Goal: Information Seeking & Learning: Check status

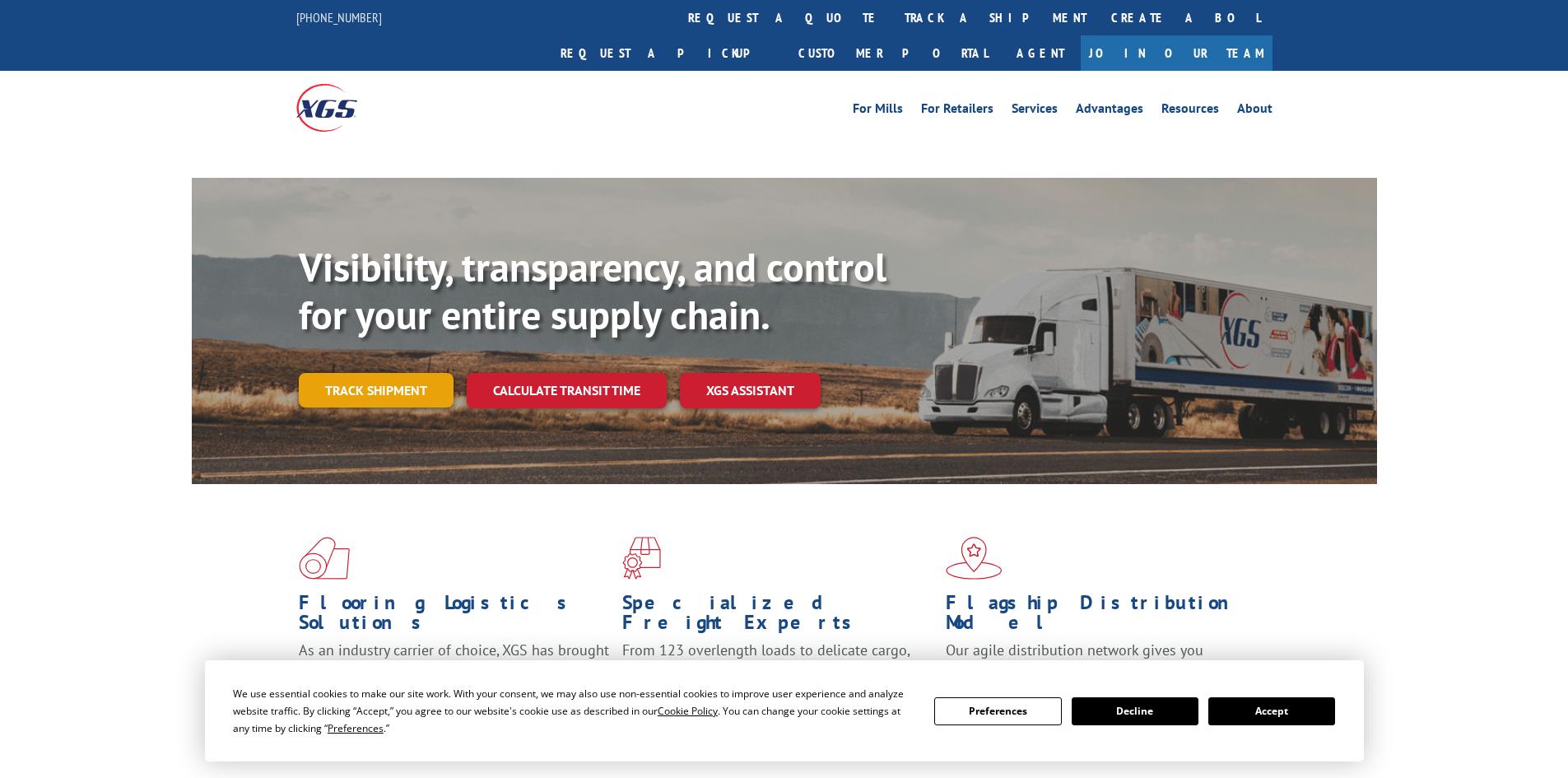
click at [358, 373] on link "Track shipment" at bounding box center [376, 390] width 155 height 34
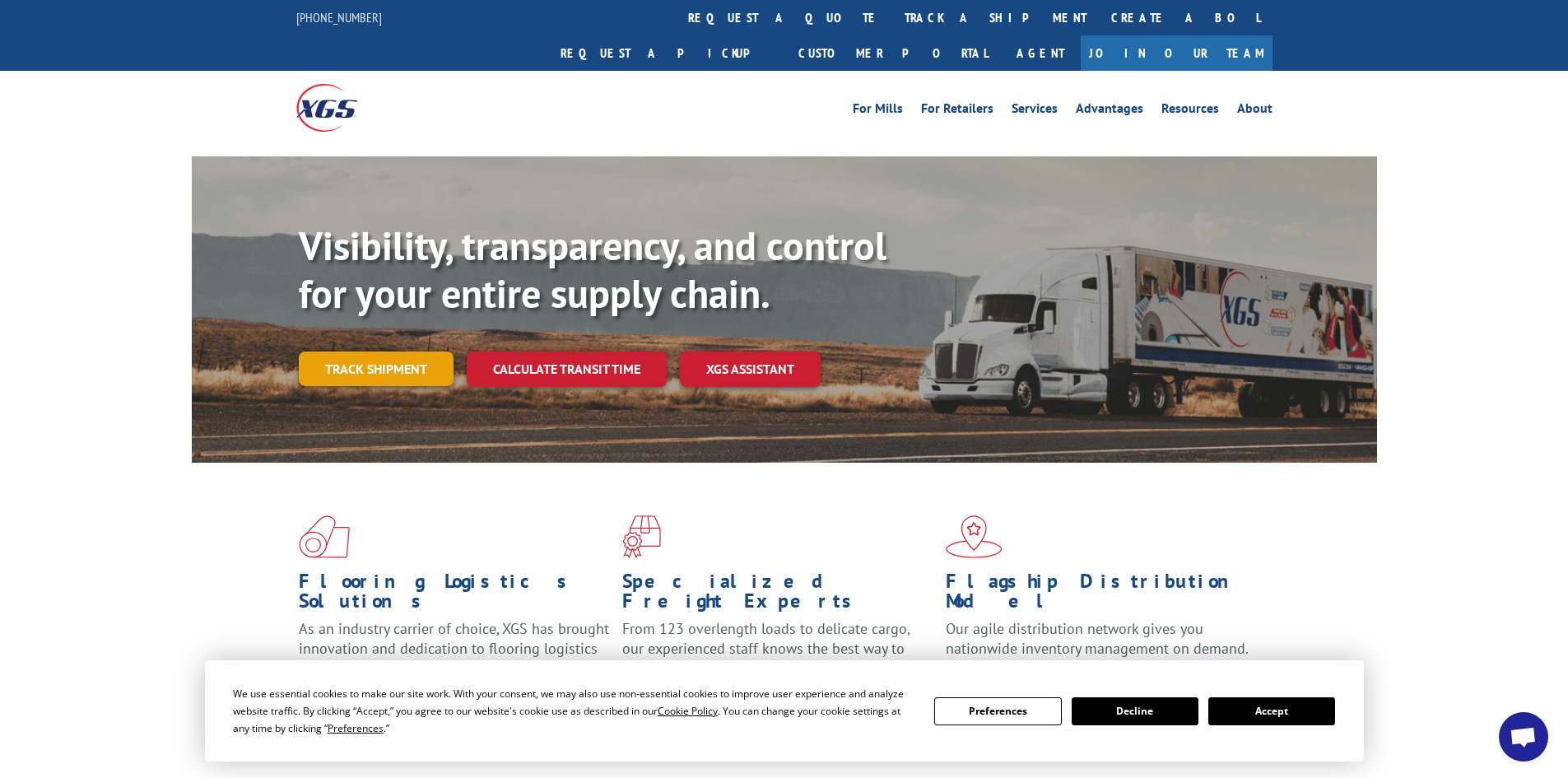
click at [360, 352] on link "Track shipment" at bounding box center [376, 369] width 155 height 34
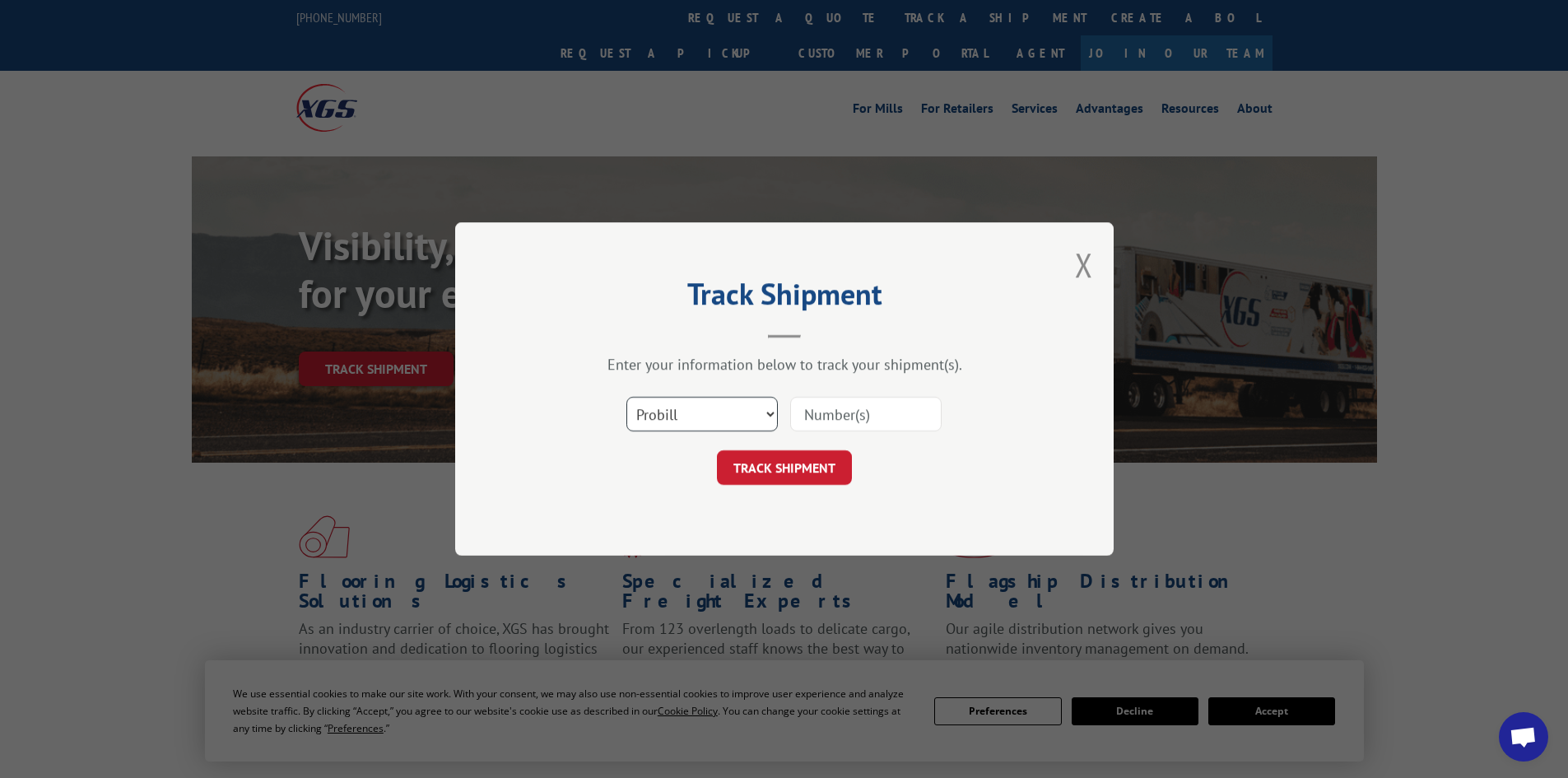
click at [666, 400] on select "Select category... Probill BOL PO" at bounding box center [702, 414] width 152 height 34
select select "bol"
click at [626, 397] on select "Select category... Probill BOL PO" at bounding box center [702, 414] width 152 height 34
click at [842, 415] on input at bounding box center [866, 414] width 152 height 34
paste input "5193915"
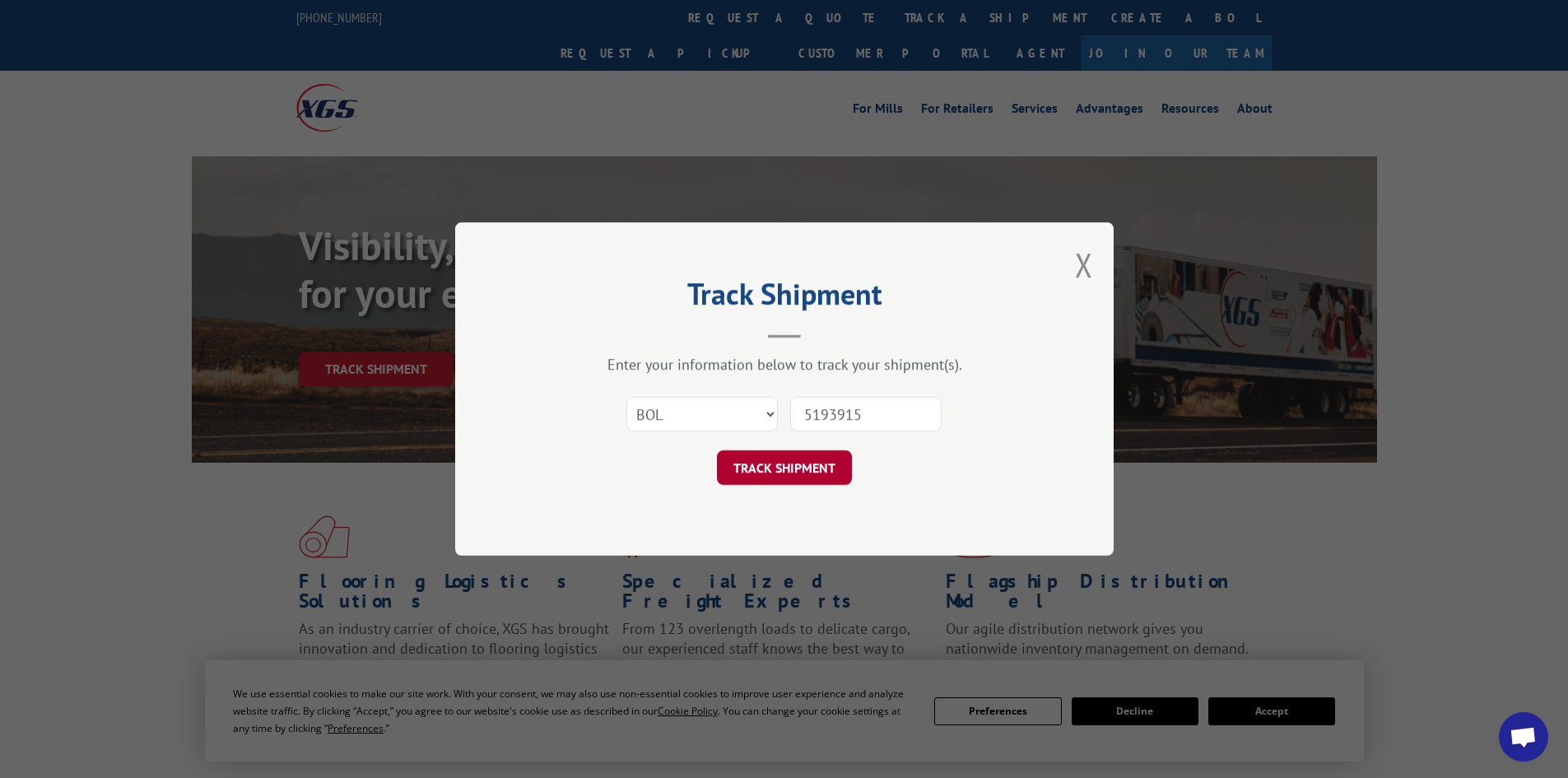
type input "5193915"
click at [769, 460] on button "TRACK SHIPMENT" at bounding box center [784, 468] width 135 height 34
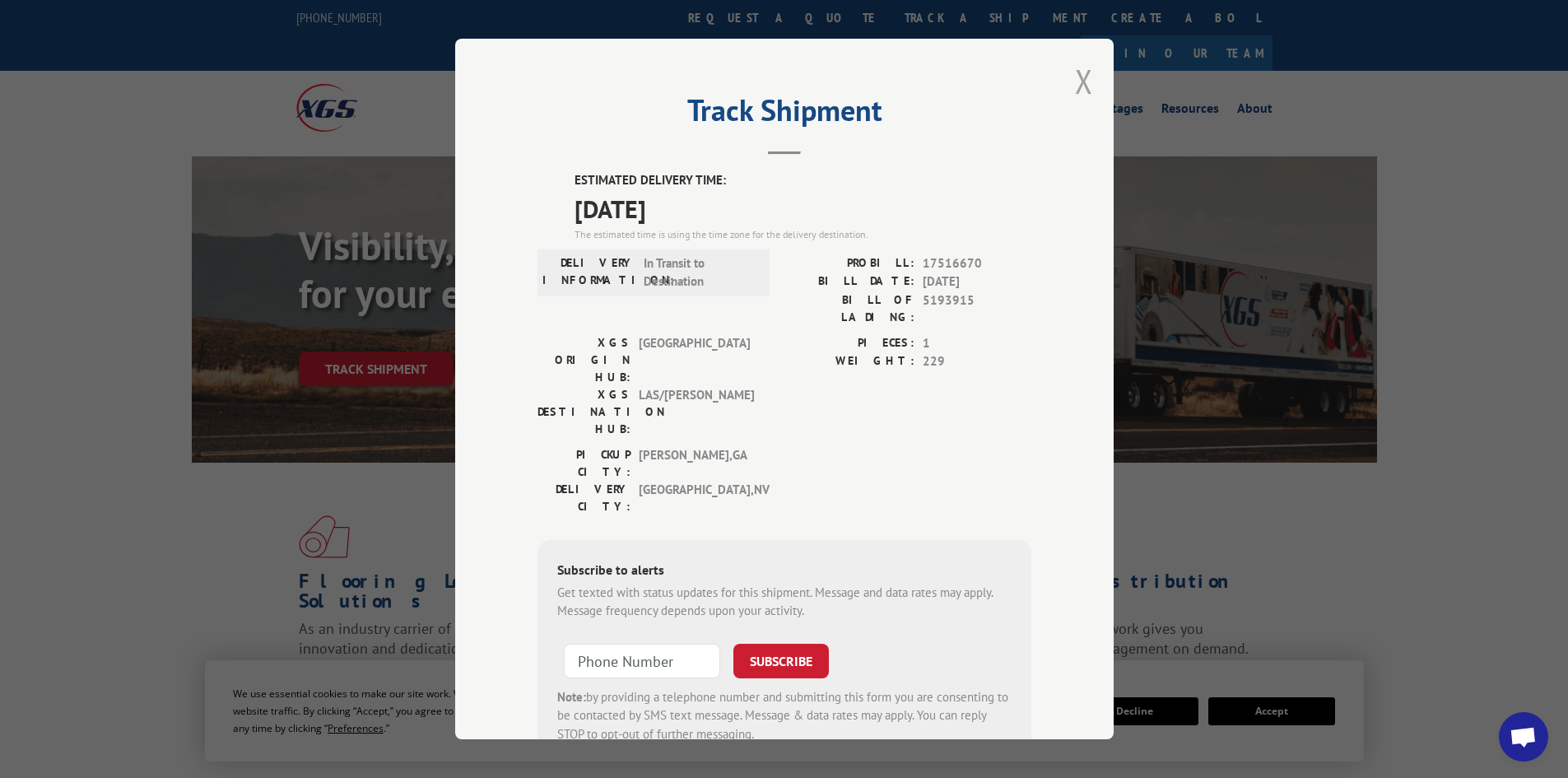
click at [1076, 79] on button "Close modal" at bounding box center [1083, 81] width 18 height 44
